Goal: Obtain resource: Download file/media

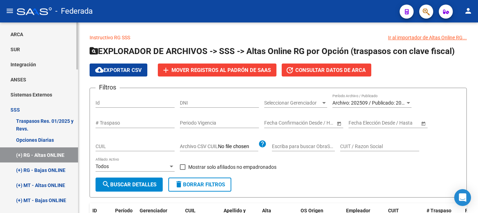
scroll to position [280, 0]
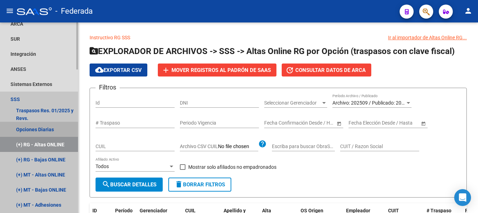
click at [31, 135] on link "Opciones Diarias" at bounding box center [39, 128] width 78 height 15
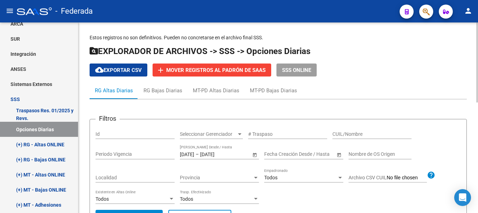
click at [194, 154] on input "[DATE]" at bounding box center [187, 154] width 14 height 6
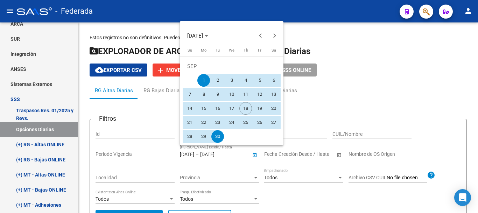
click at [234, 109] on span "17" at bounding box center [231, 108] width 13 height 13
type input "[DATE]"
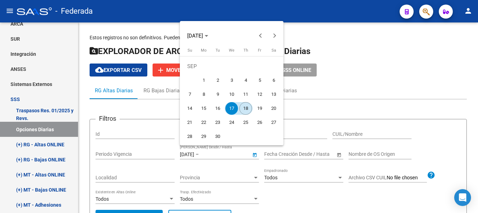
click at [247, 107] on span "18" at bounding box center [245, 108] width 13 height 13
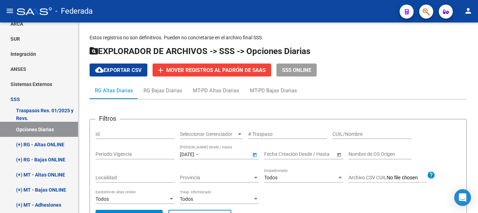
type input "[DATE]"
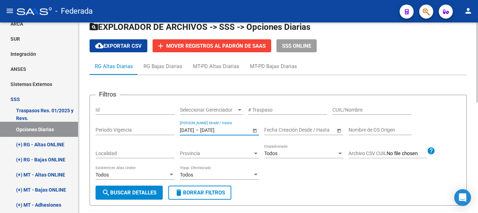
scroll to position [35, 0]
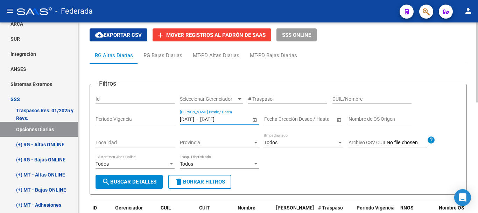
click at [151, 176] on button "search Buscar Detalles" at bounding box center [129, 181] width 67 height 14
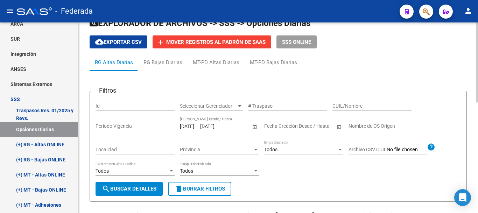
scroll to position [0, 0]
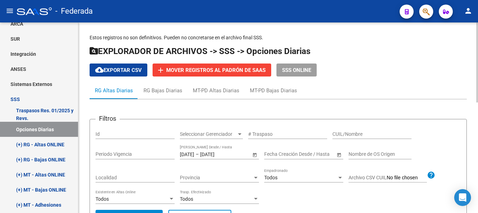
click at [132, 68] on span "cloud_download Exportar CSV" at bounding box center [118, 70] width 47 height 6
